Goal: Transaction & Acquisition: Purchase product/service

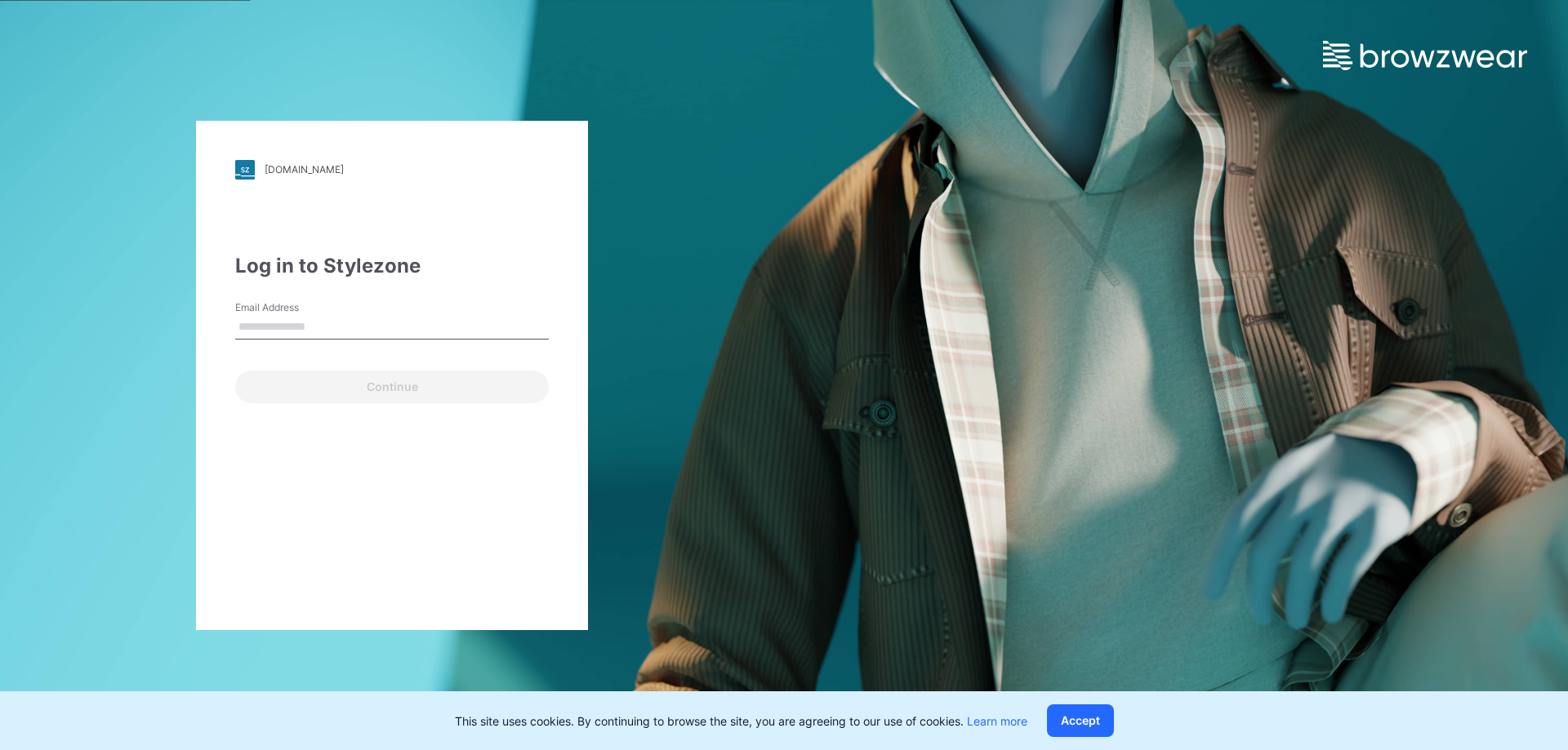
click at [319, 333] on input "Email Address" at bounding box center [392, 328] width 314 height 25
type input "**********"
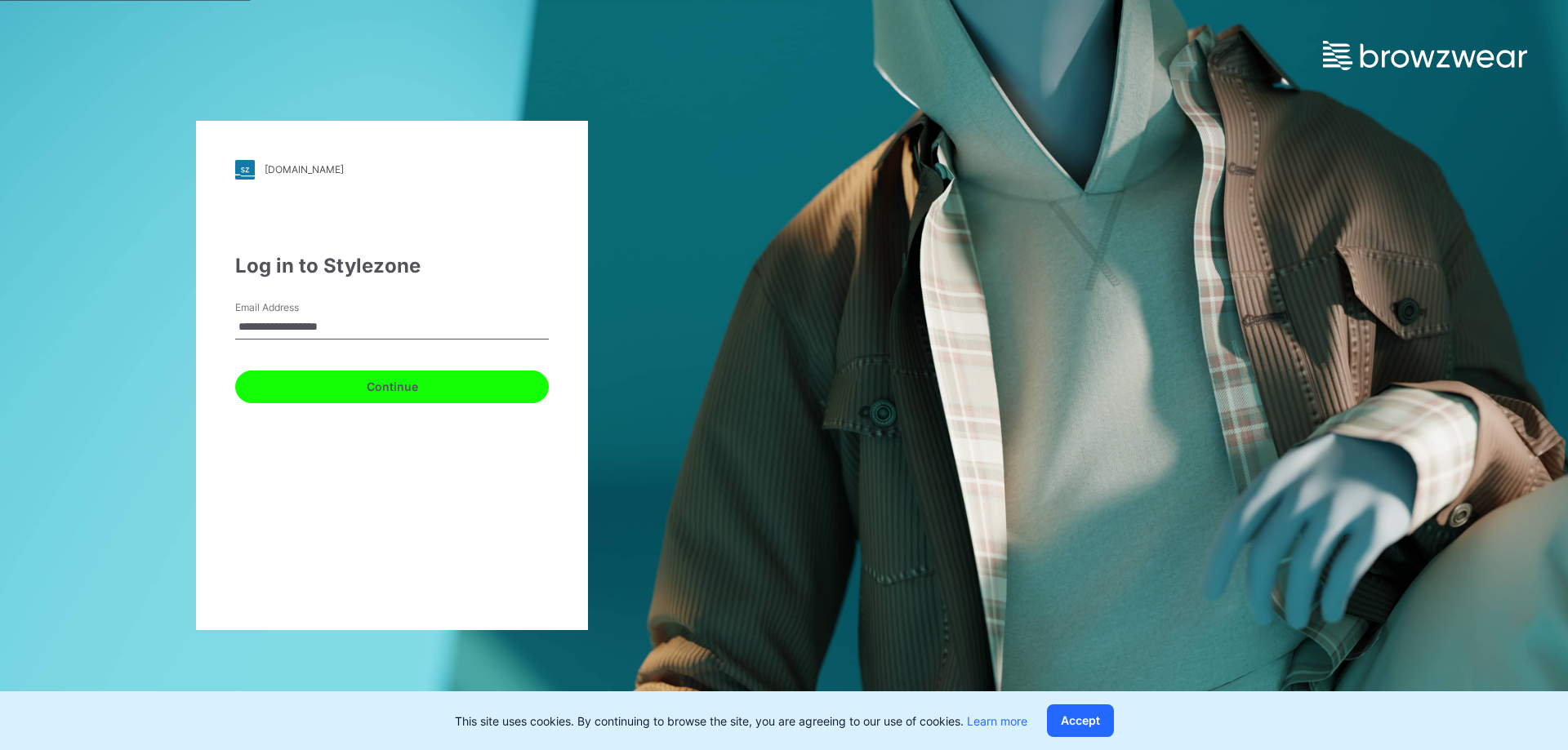
click at [382, 391] on button "Continue" at bounding box center [392, 387] width 314 height 33
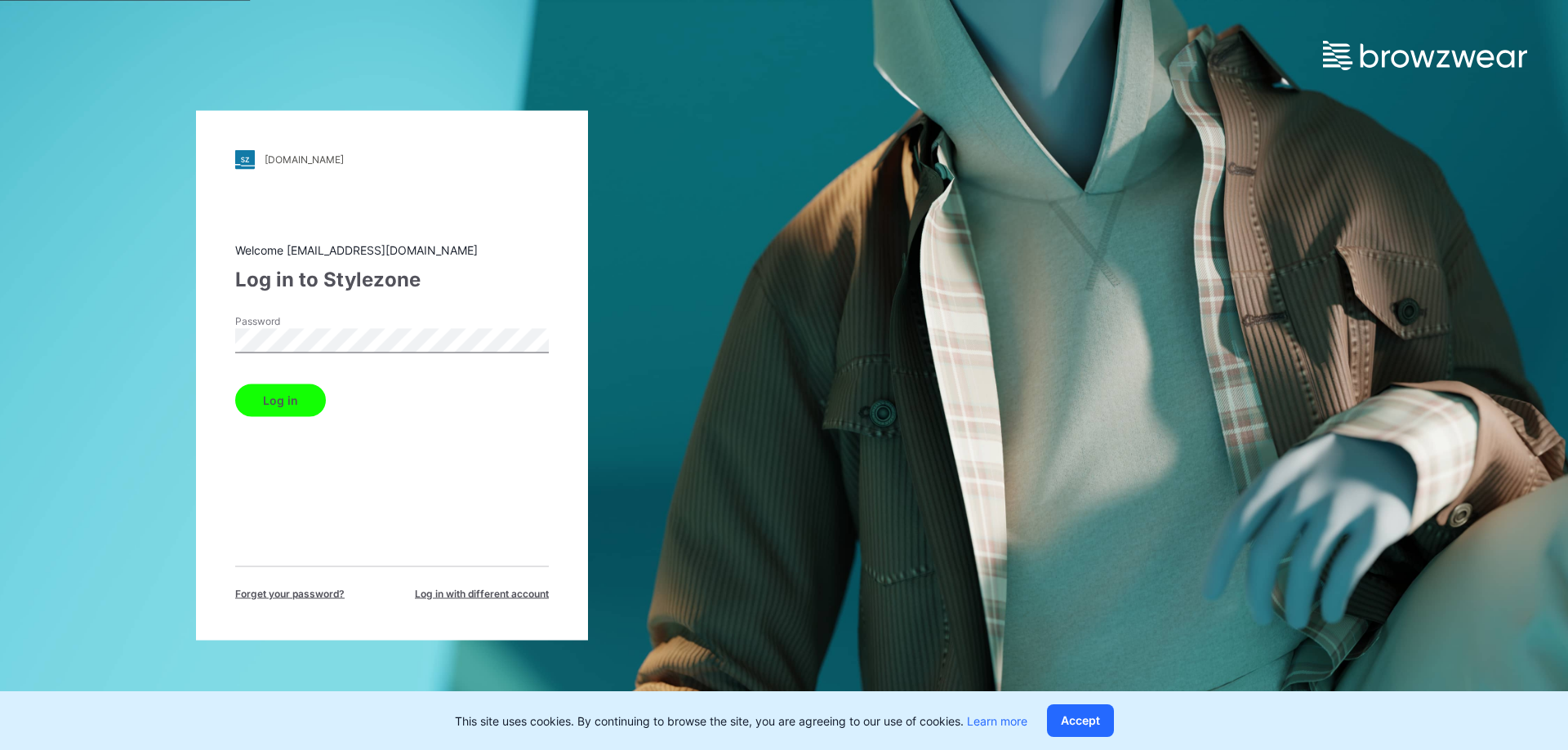
click at [312, 402] on button "Log in" at bounding box center [280, 400] width 91 height 33
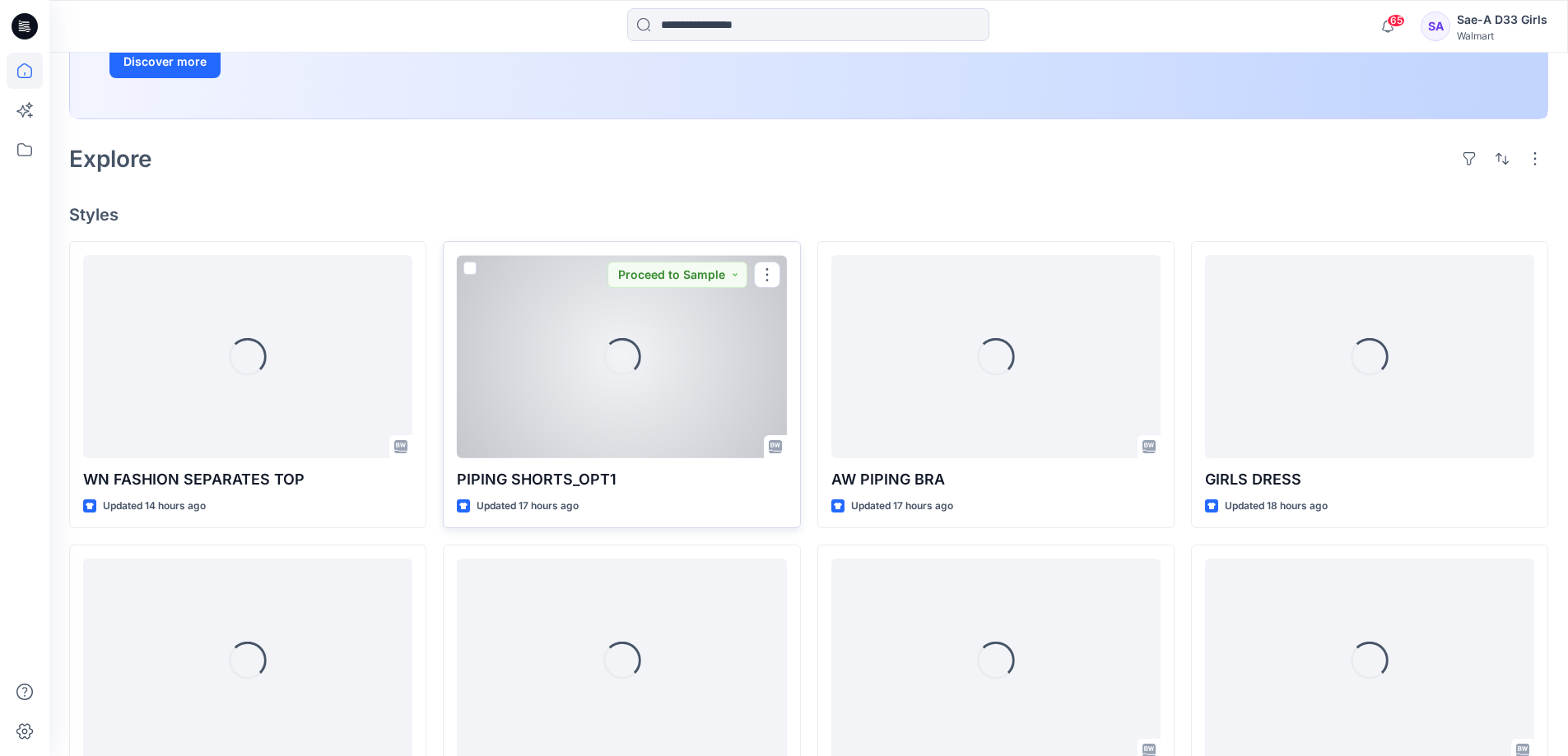
scroll to position [329, 0]
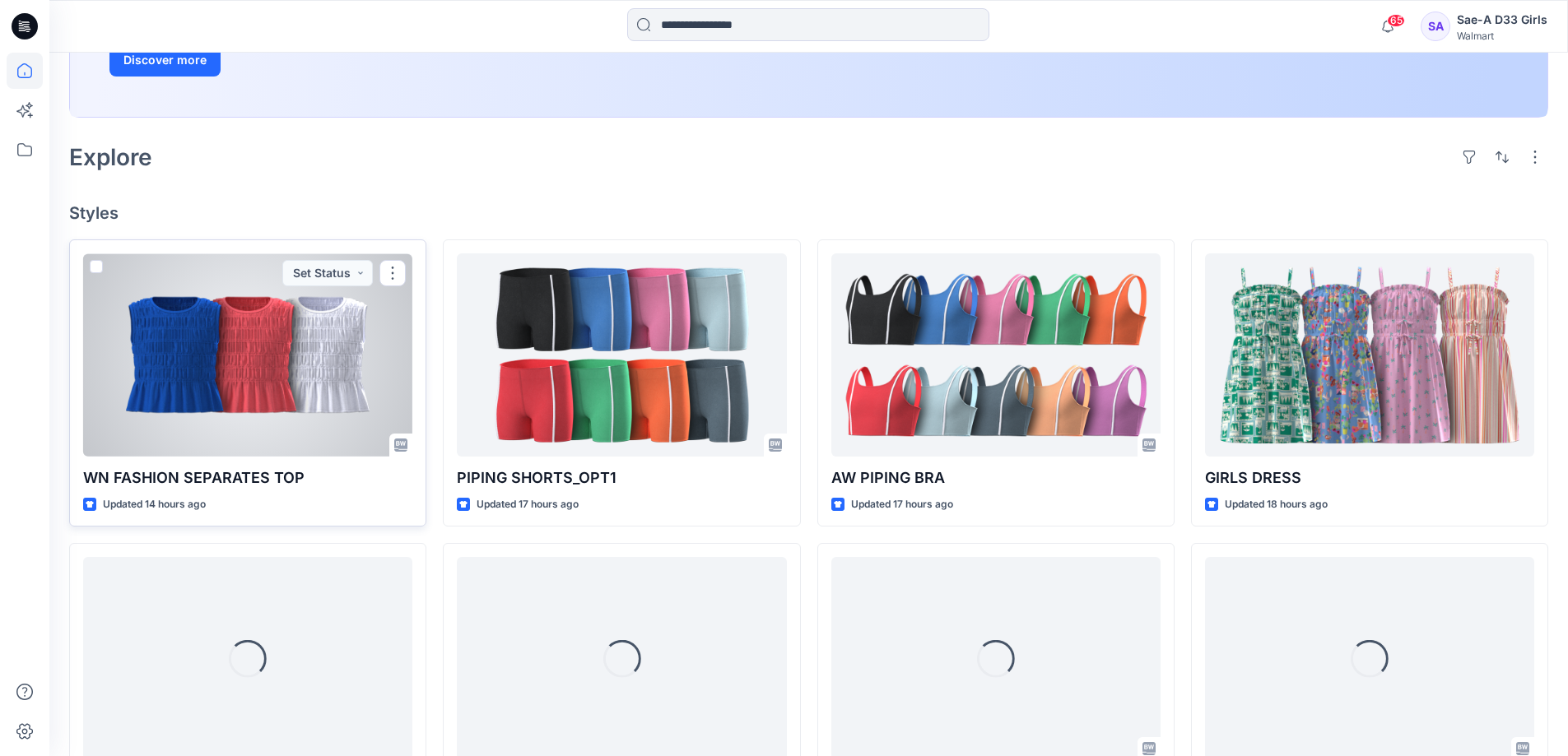
click at [261, 434] on div at bounding box center [248, 355] width 329 height 203
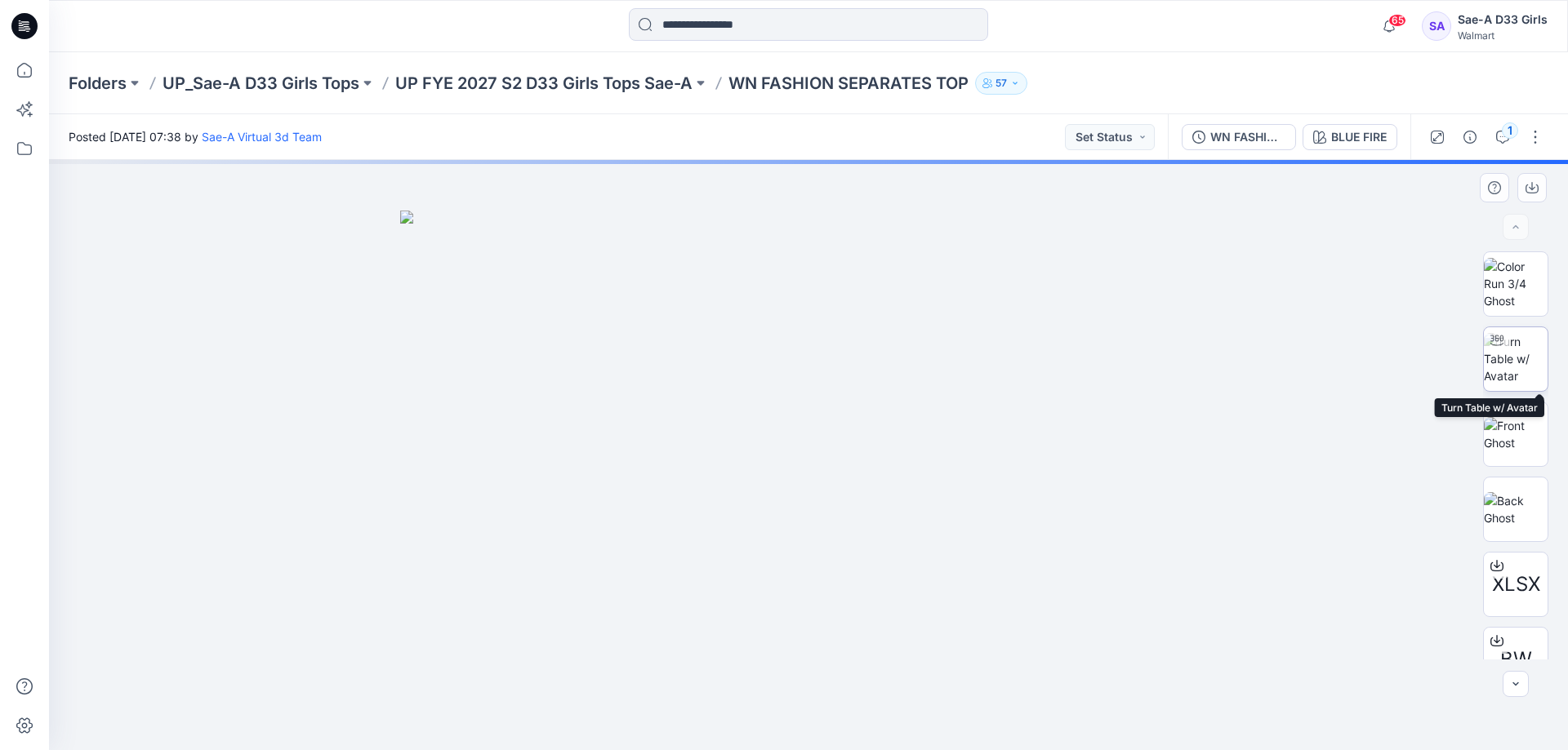
click at [1509, 374] on img at bounding box center [1516, 359] width 64 height 51
drag, startPoint x: 681, startPoint y: 550, endPoint x: 679, endPoint y: 590, distance: 40.0
click at [679, 590] on img at bounding box center [808, 250] width 1490 height 999
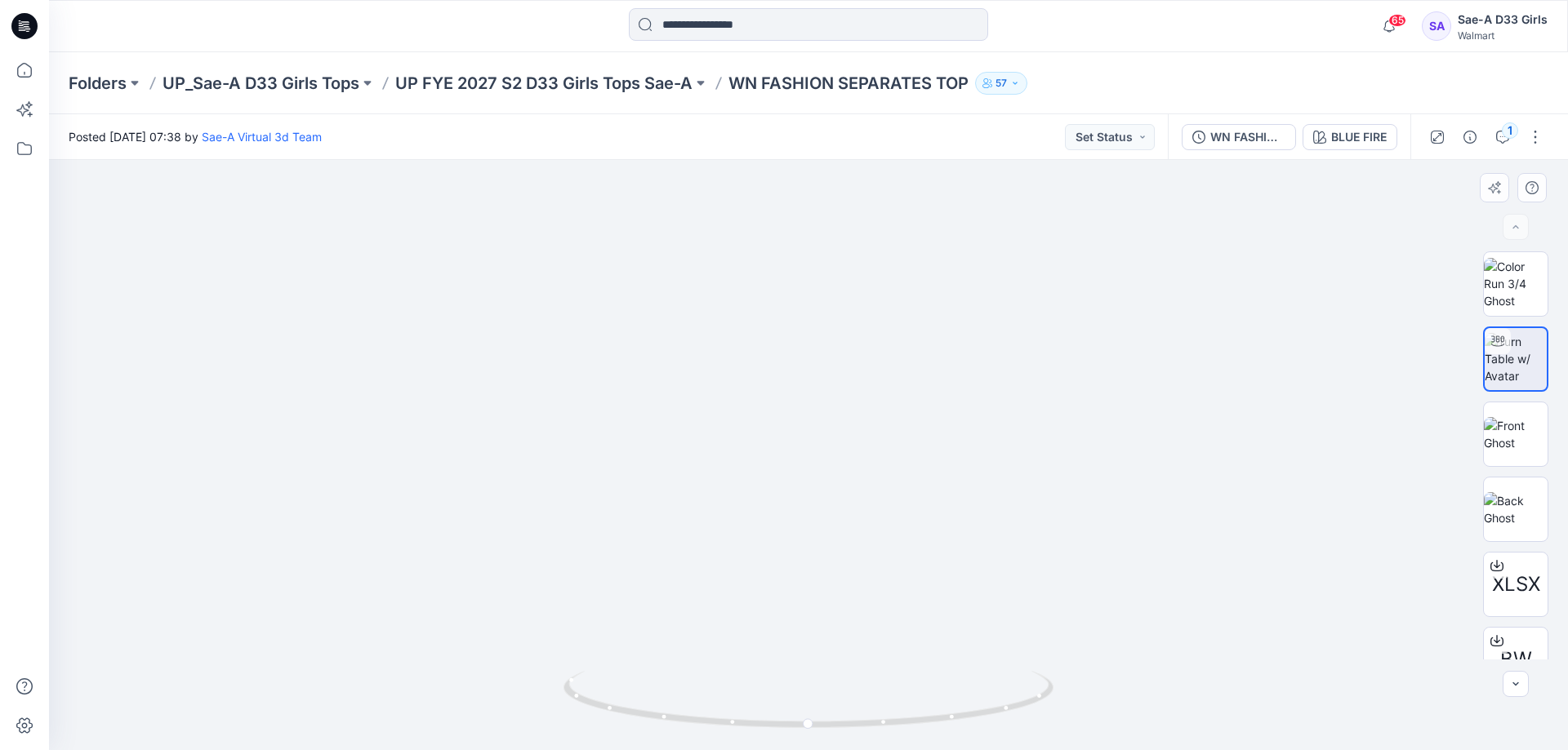
drag, startPoint x: 785, startPoint y: 596, endPoint x: 786, endPoint y: 498, distance: 98.0
drag, startPoint x: 822, startPoint y: 547, endPoint x: 829, endPoint y: 511, distance: 36.7
drag, startPoint x: 890, startPoint y: 602, endPoint x: 893, endPoint y: 563, distance: 39.1
click at [1331, 145] on div "BLUE FIRE" at bounding box center [1359, 137] width 56 height 18
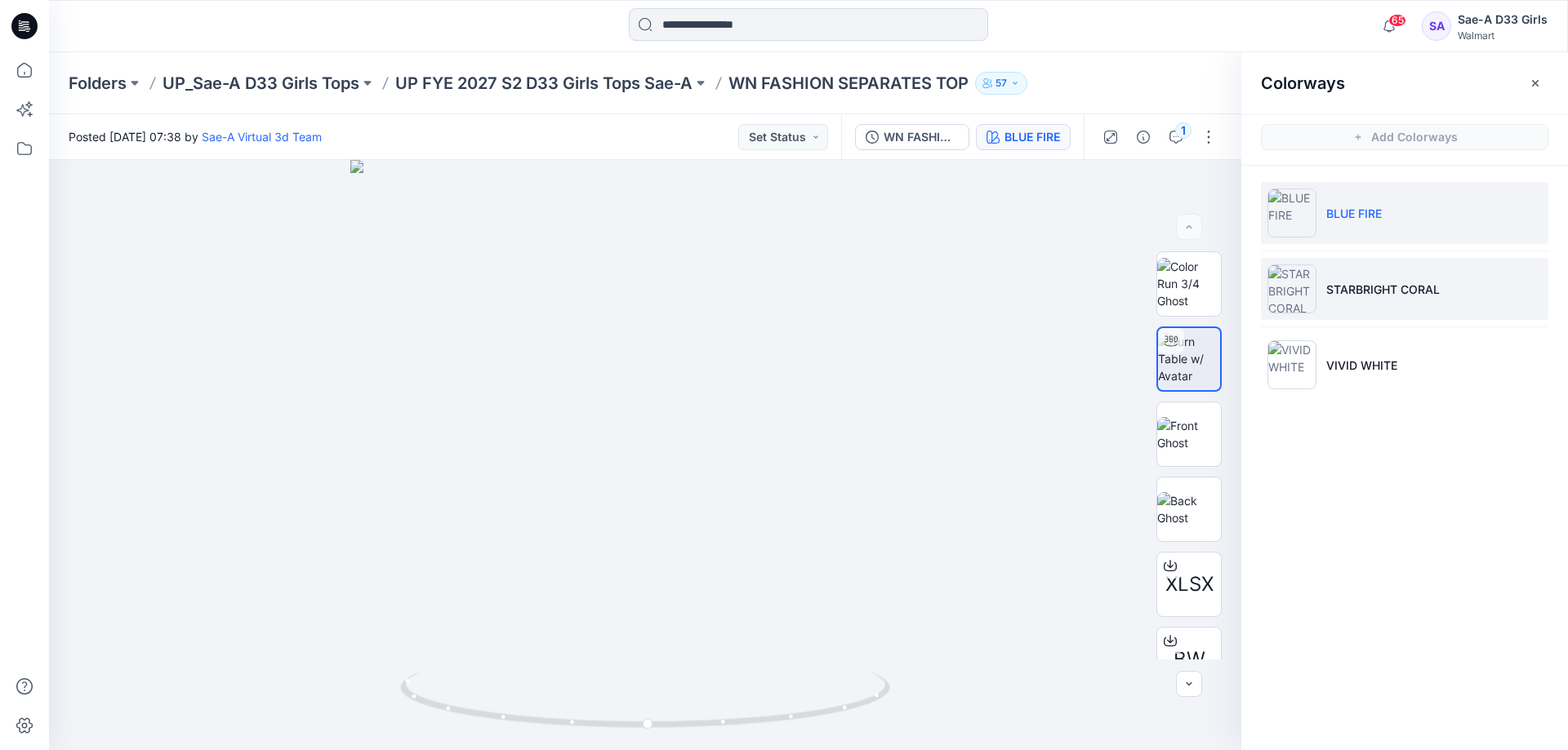
click at [1414, 295] on p "STARBRIGHT CORAL" at bounding box center [1383, 289] width 114 height 17
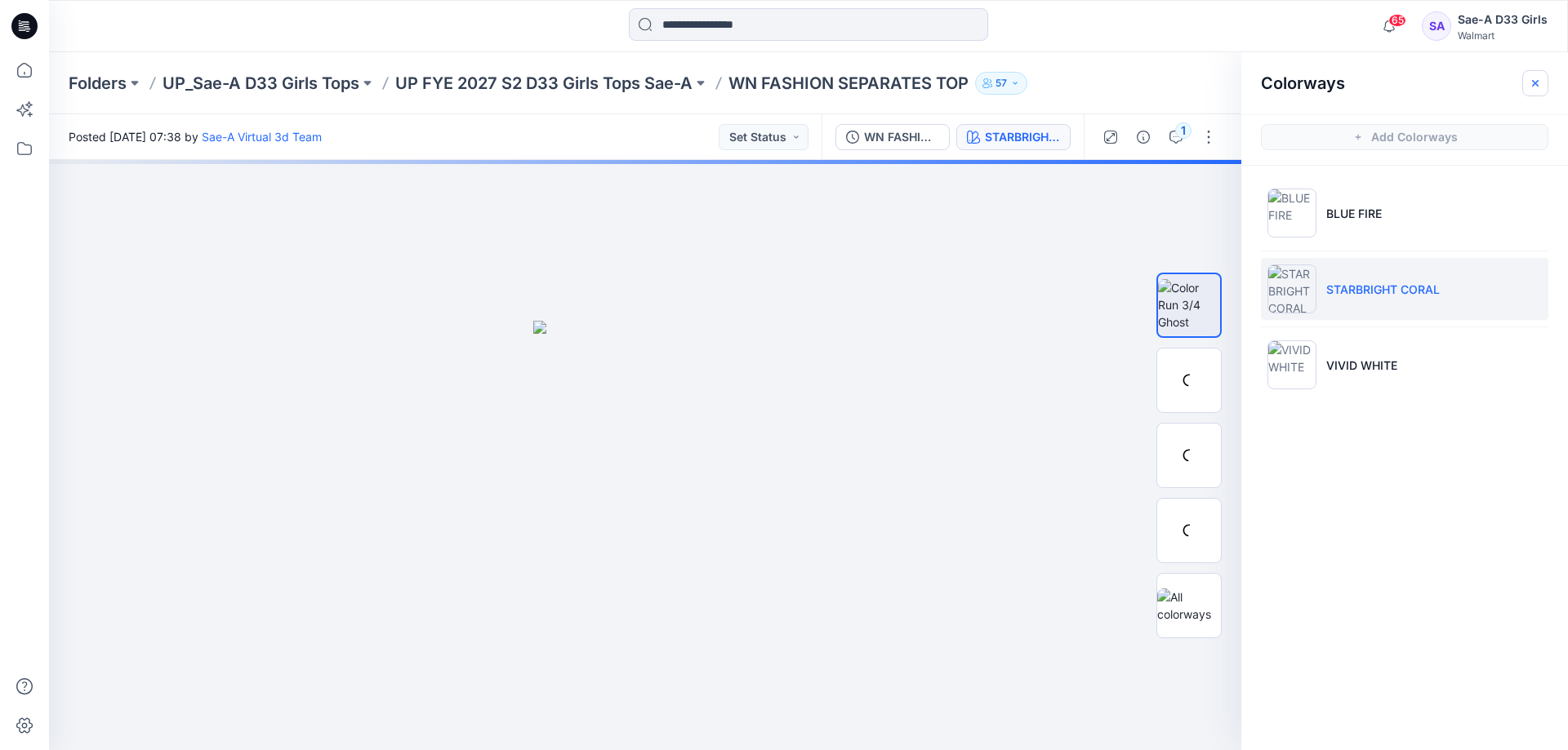
click at [1537, 78] on icon "button" at bounding box center [1535, 83] width 13 height 13
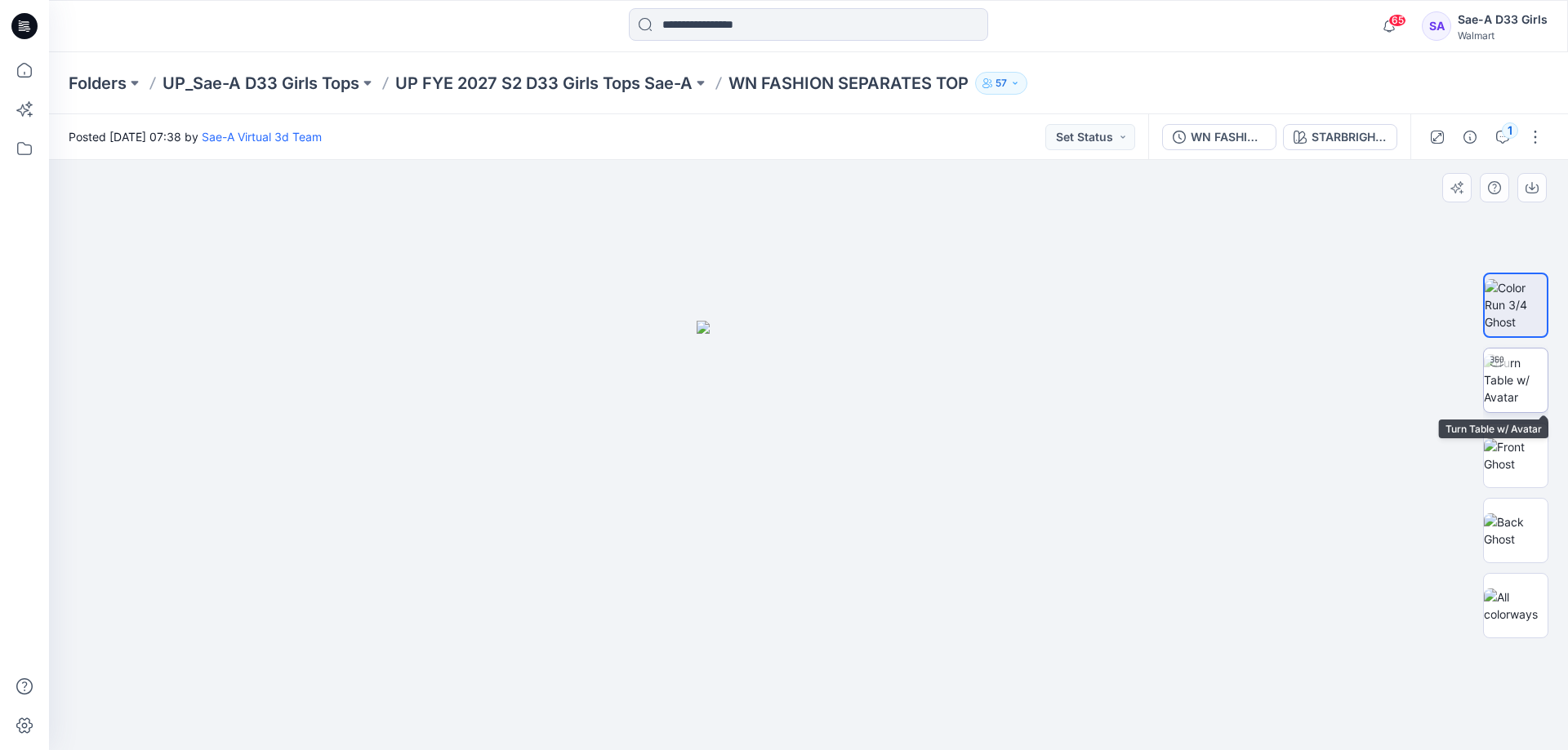
click at [1493, 380] on img at bounding box center [1516, 380] width 64 height 51
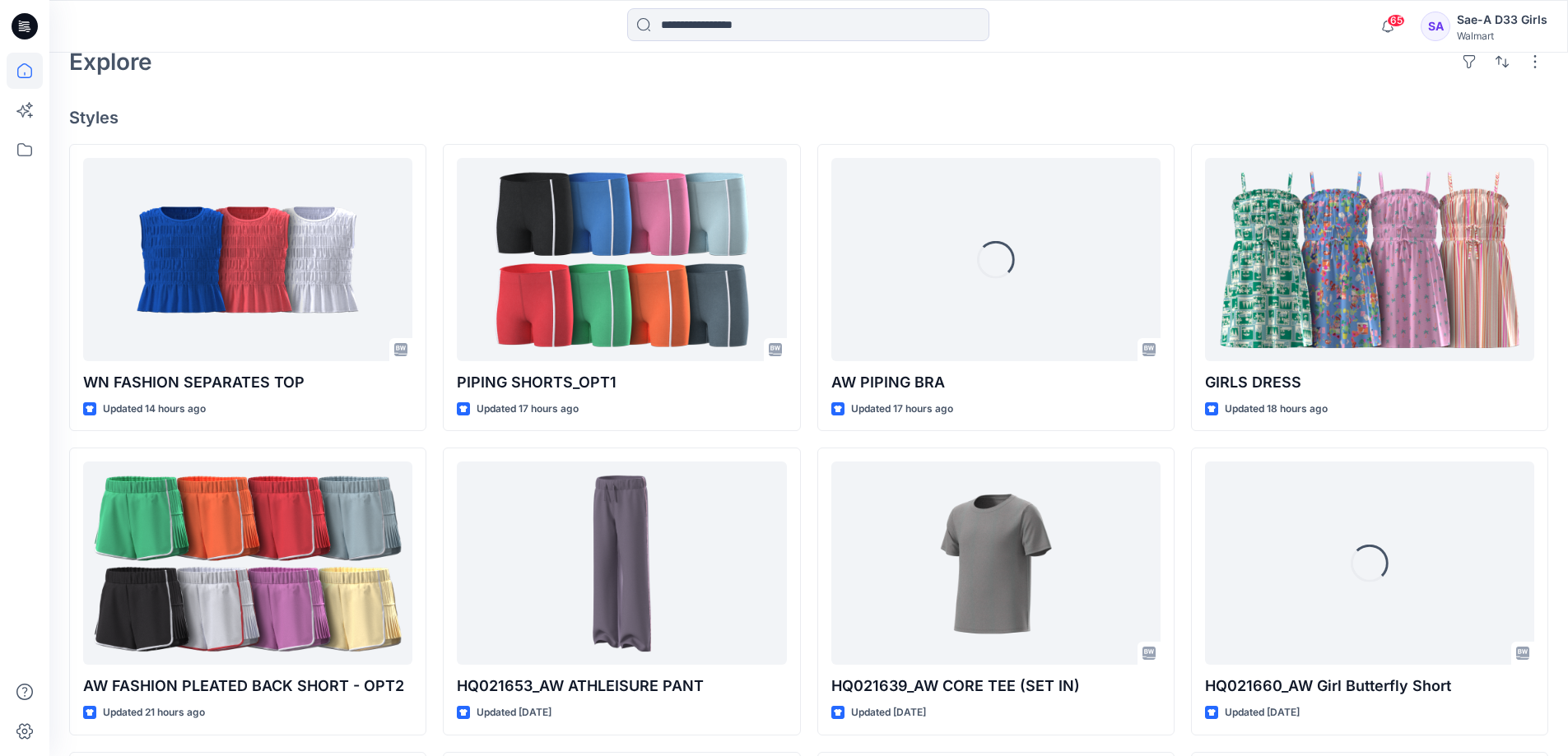
scroll to position [902, 0]
